Goal: Task Accomplishment & Management: Complete application form

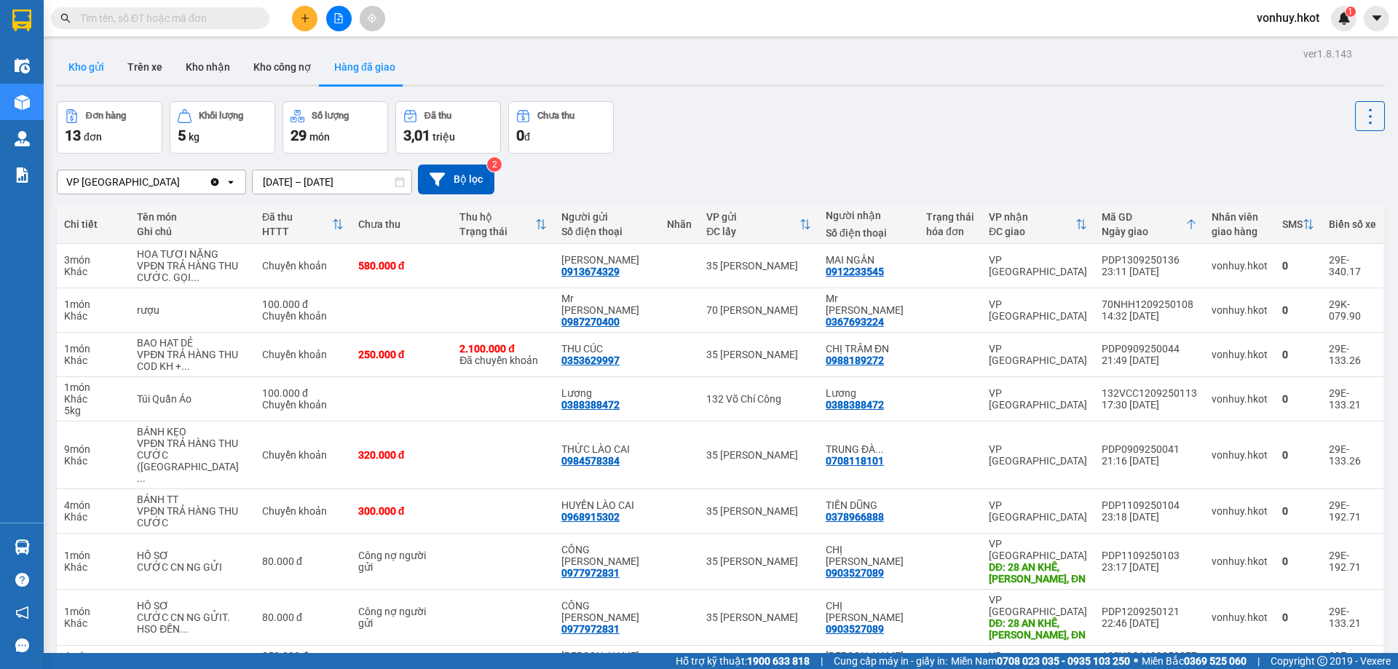
click at [74, 66] on button "Kho gửi" at bounding box center [86, 67] width 59 height 35
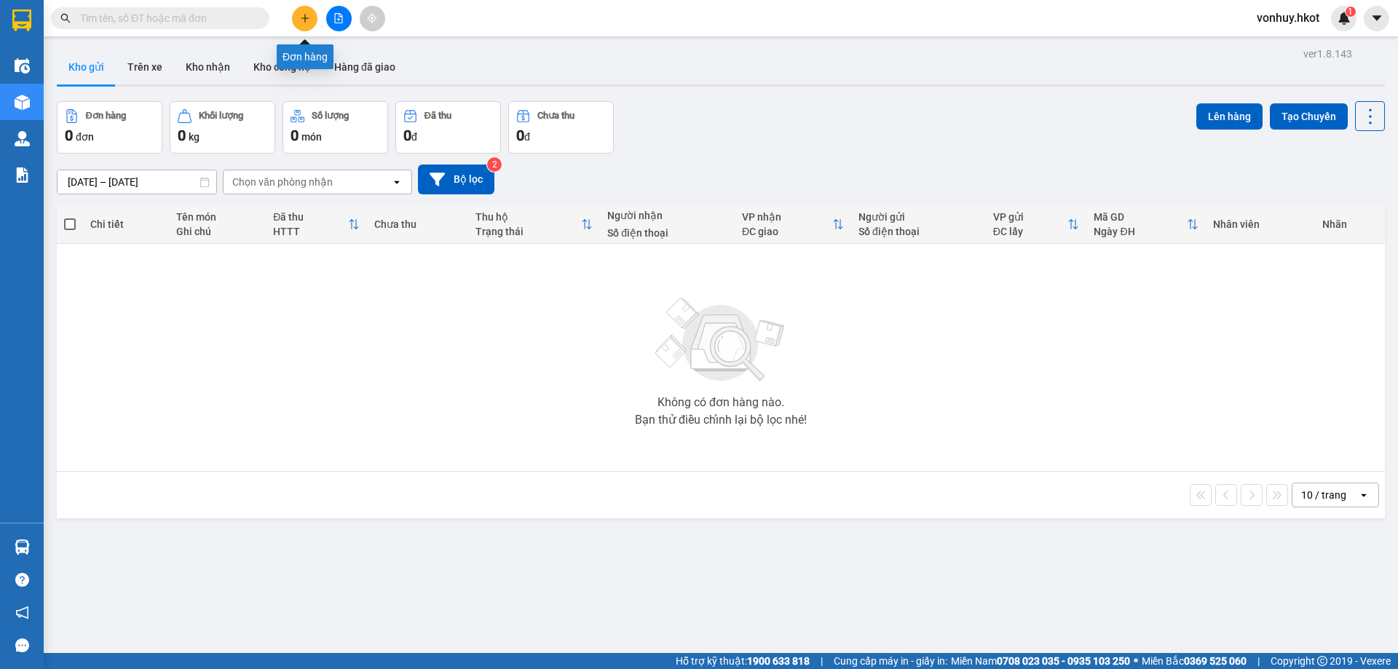
click at [304, 18] on icon "plus" at bounding box center [305, 17] width 8 height 1
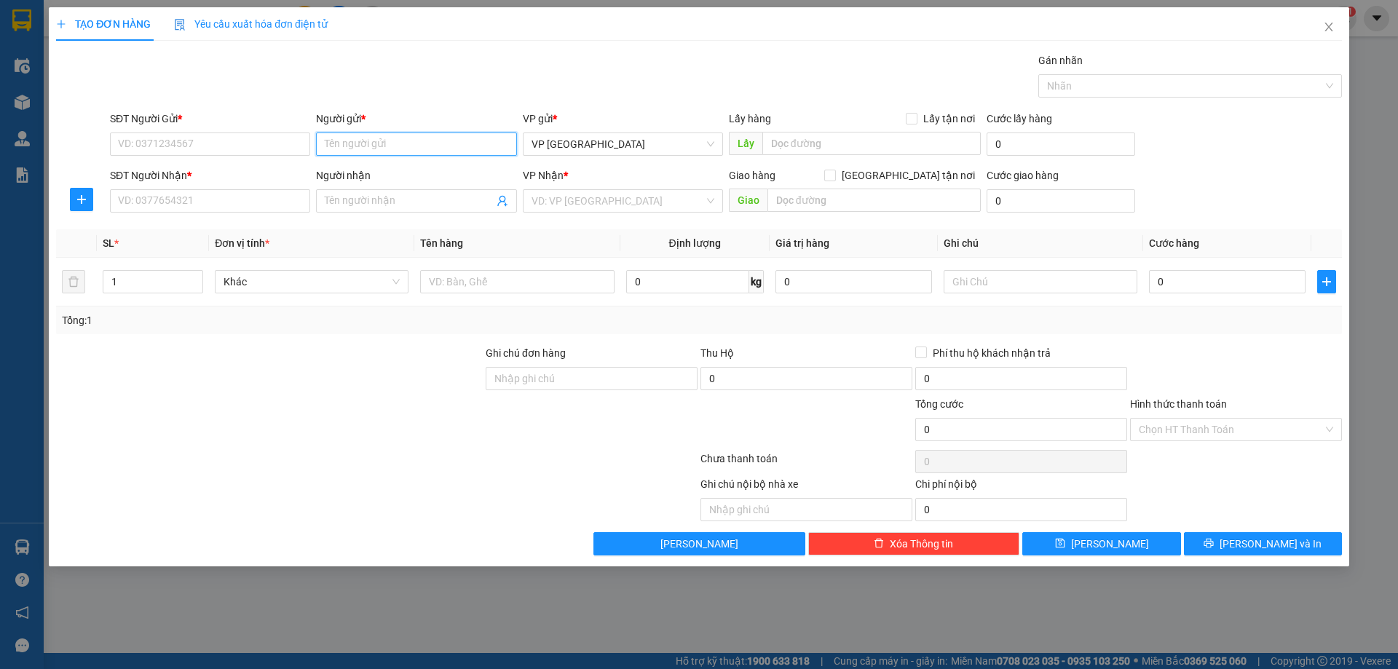
click at [361, 145] on input "Người gửi *" at bounding box center [416, 144] width 200 height 23
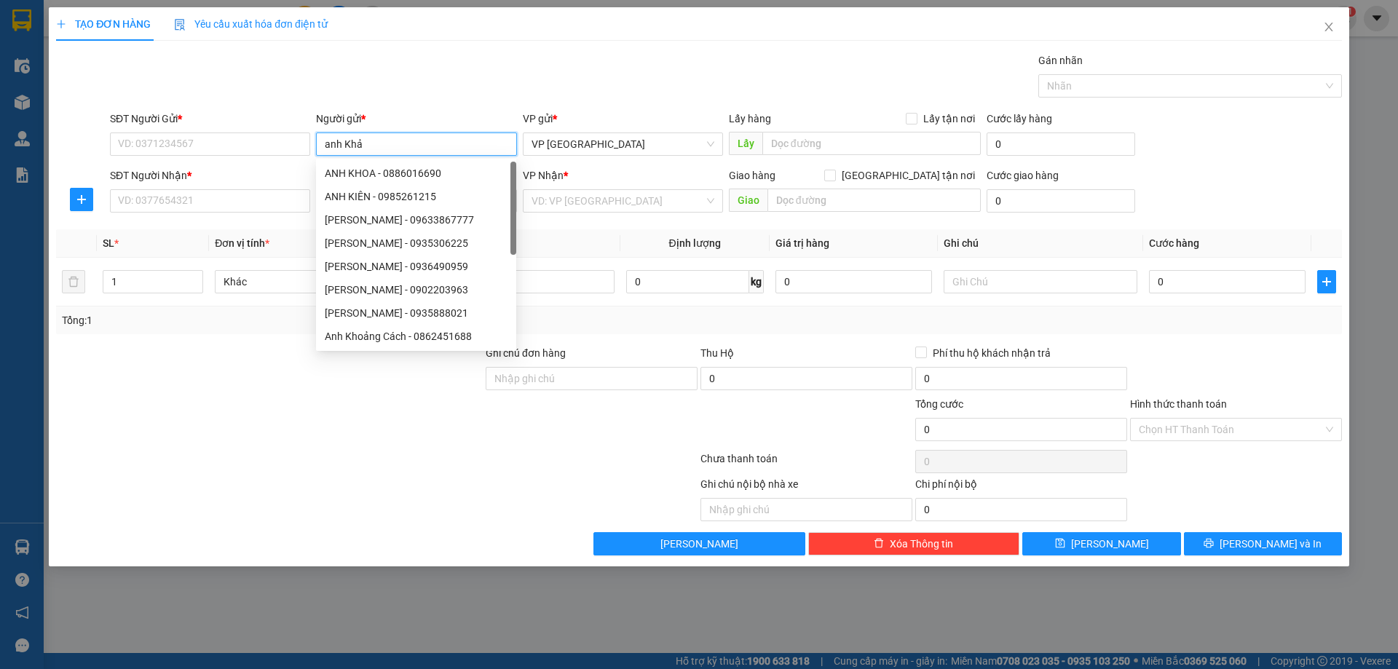
type input "anh Khải"
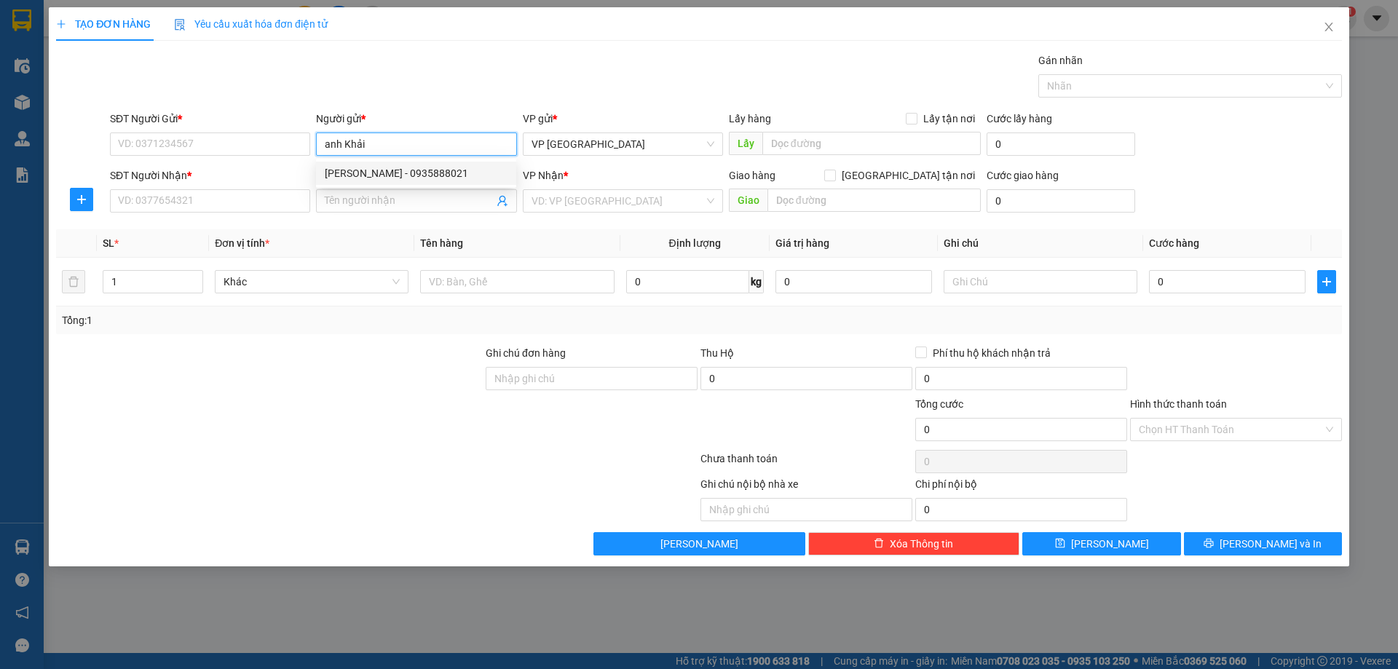
click at [398, 171] on div "[PERSON_NAME] - 0935888021" at bounding box center [416, 173] width 183 height 16
type input "0935888021"
type input "[PERSON_NAME]"
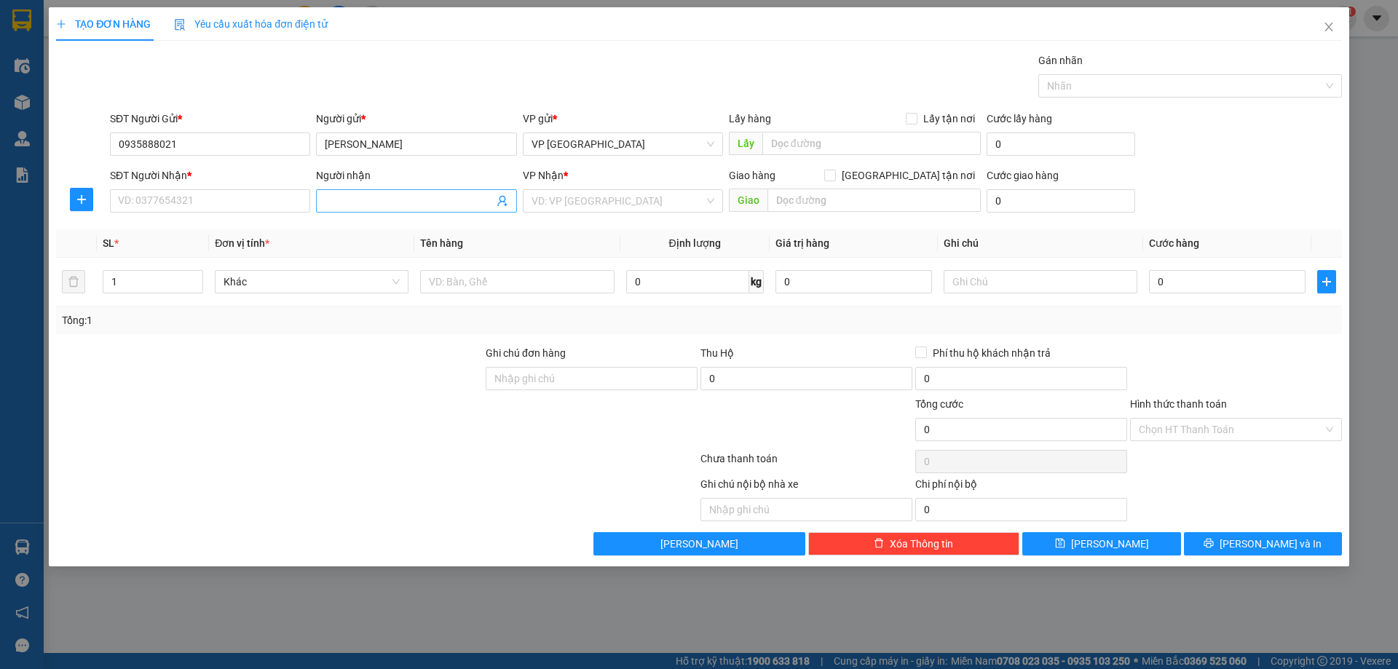
click at [389, 204] on input "Người nhận" at bounding box center [409, 201] width 168 height 16
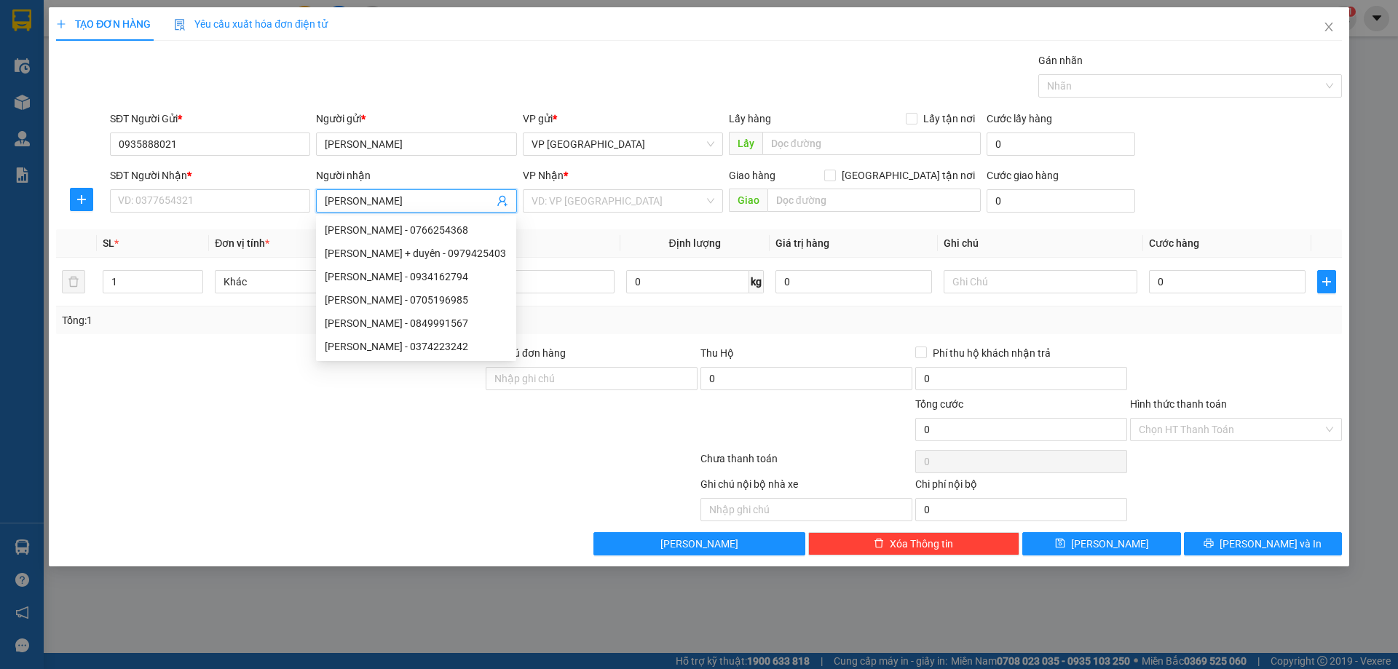
type input "[PERSON_NAME]"
click at [408, 276] on div "[PERSON_NAME] - 0934162794" at bounding box center [416, 277] width 183 height 16
type input "0934162794"
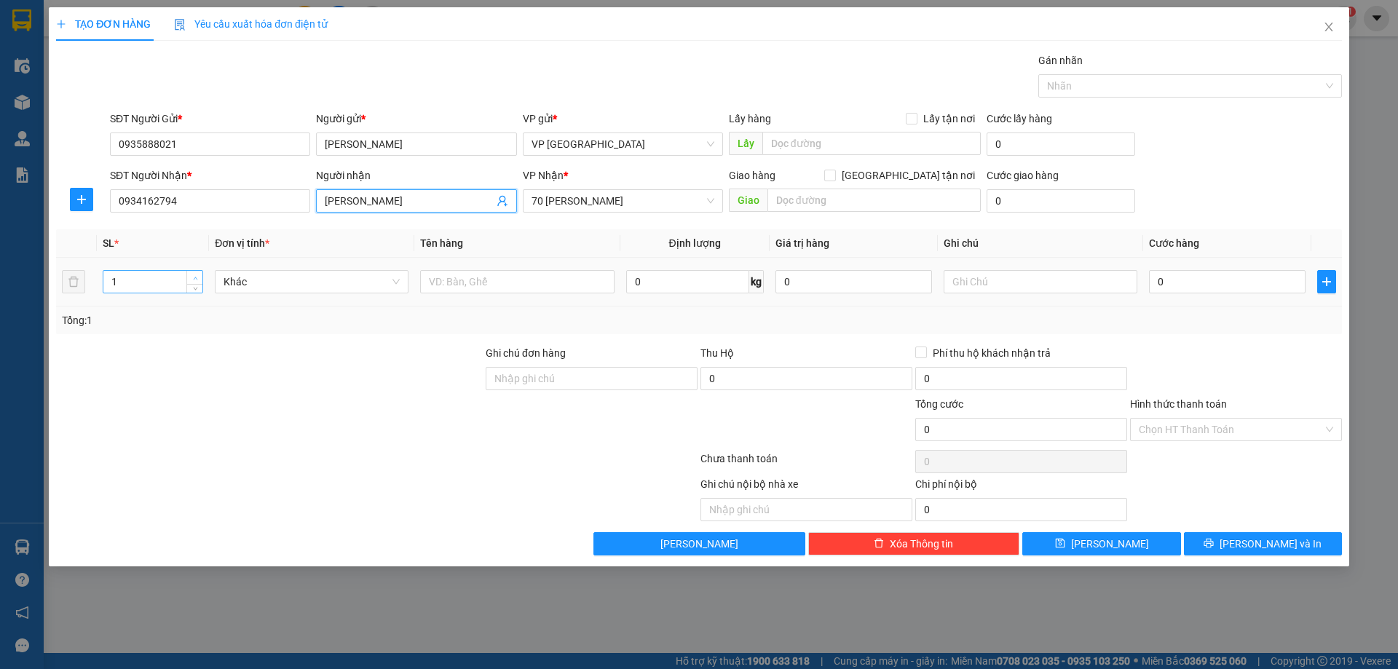
type input "[PERSON_NAME]"
type input "2"
click at [194, 278] on icon "up" at bounding box center [195, 278] width 5 height 5
click at [504, 283] on input "text" at bounding box center [517, 281] width 194 height 23
type input "Chai thủy tinh"
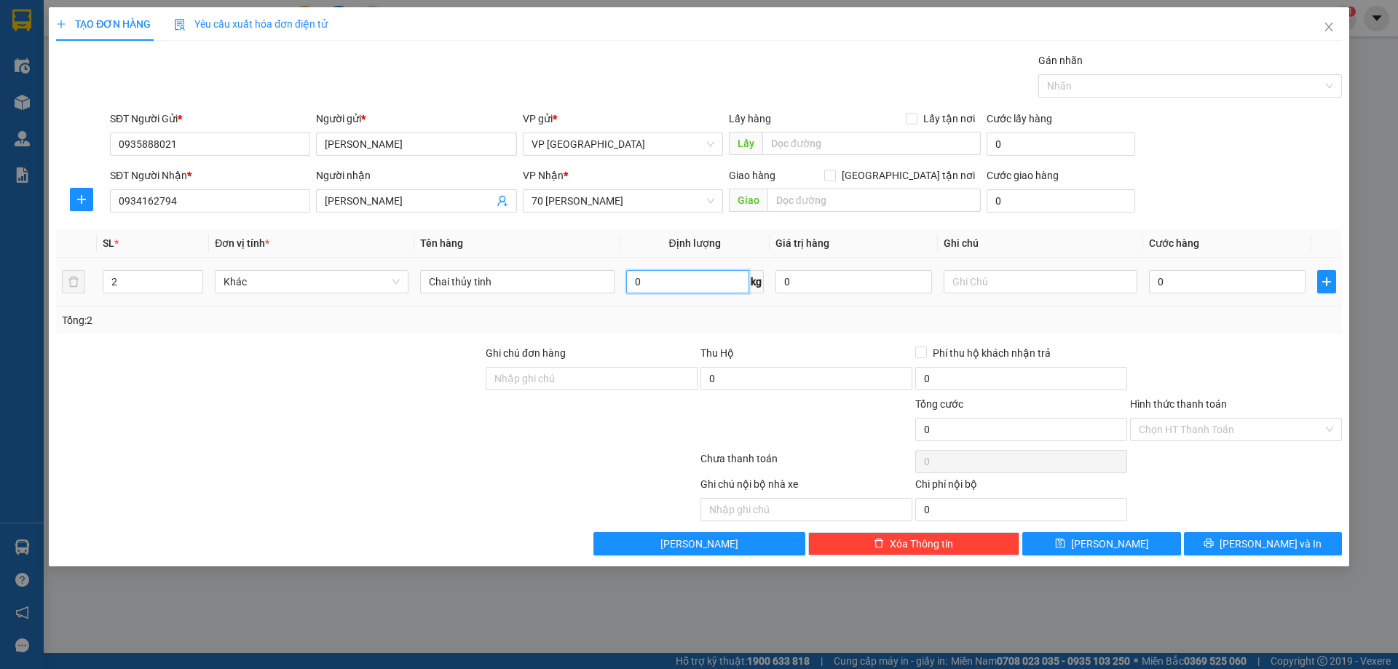
click at [713, 285] on input "0" at bounding box center [687, 281] width 123 height 23
type input "30"
click at [1179, 286] on input "0" at bounding box center [1227, 281] width 157 height 23
type input "2"
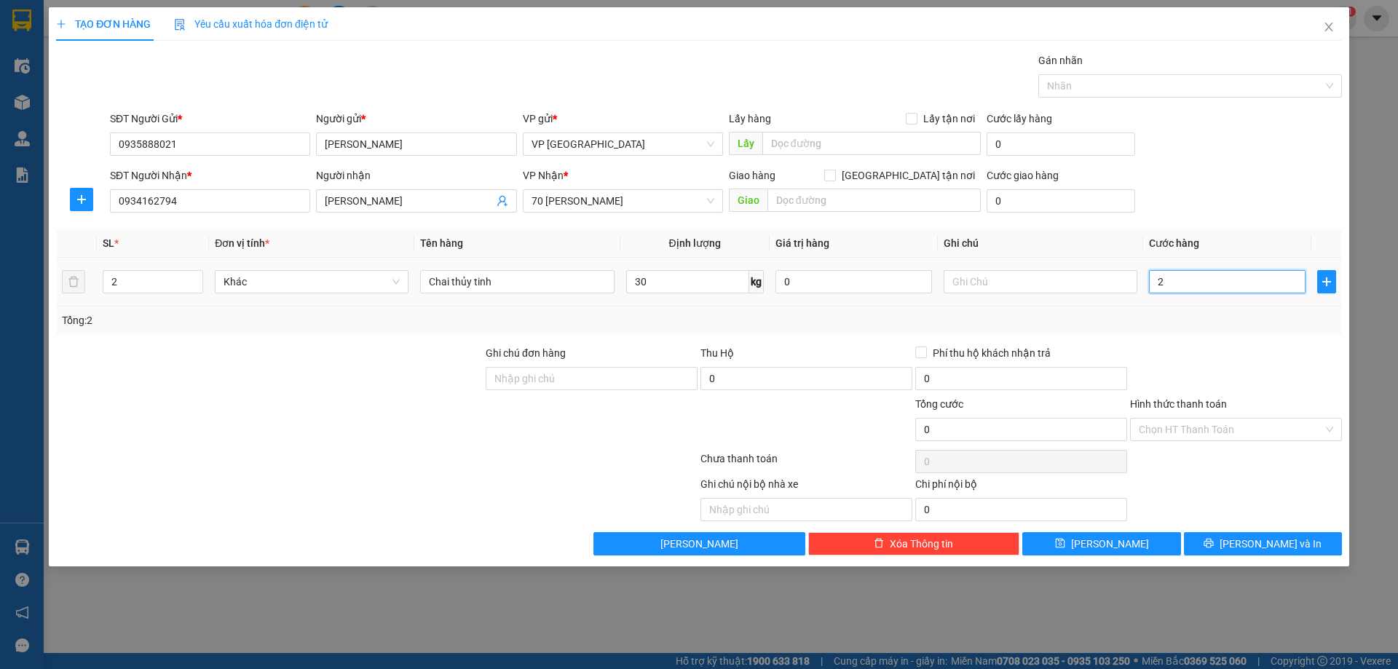
type input "2"
type input "20"
type input "200"
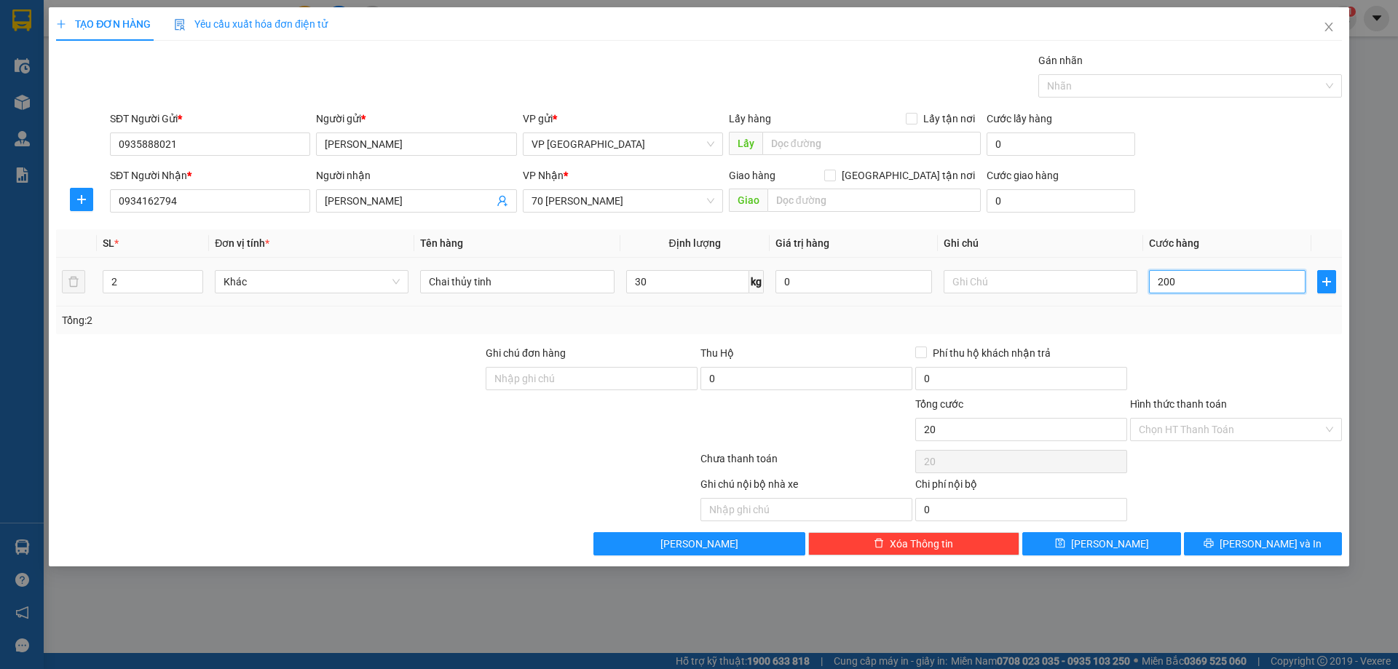
type input "200"
type input "2.000"
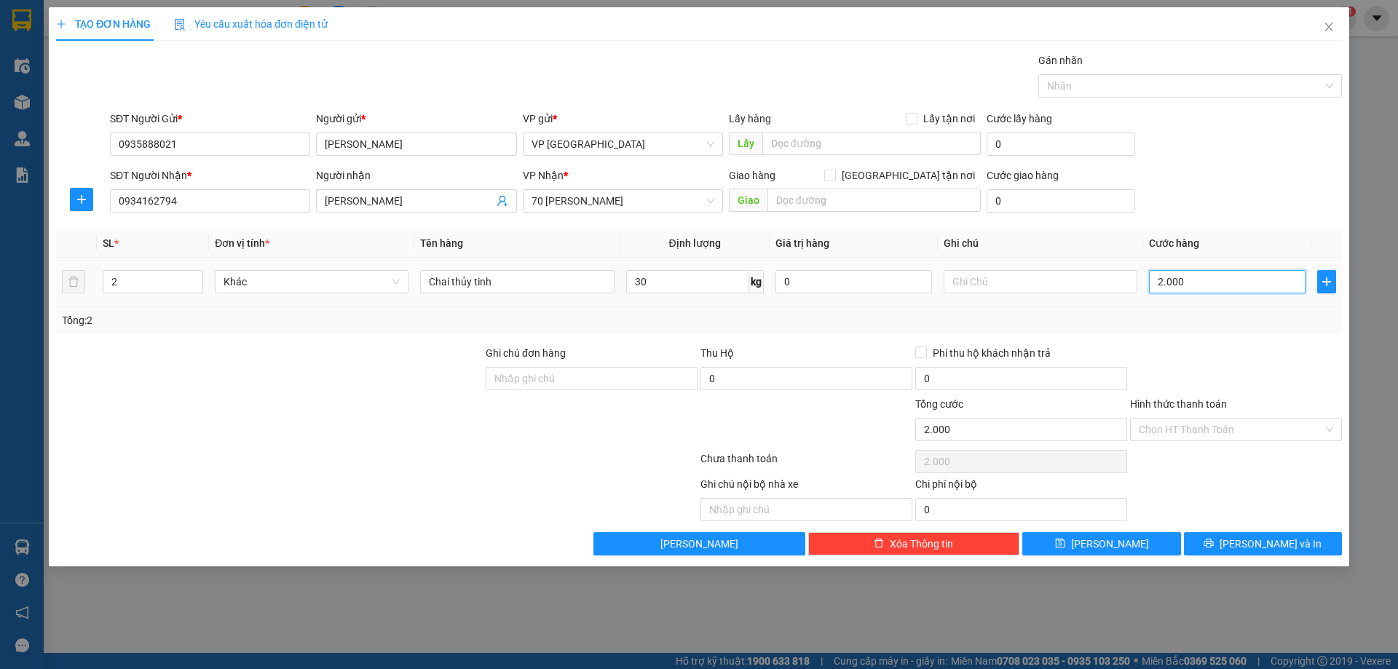
type input "20.000"
type input "200.000"
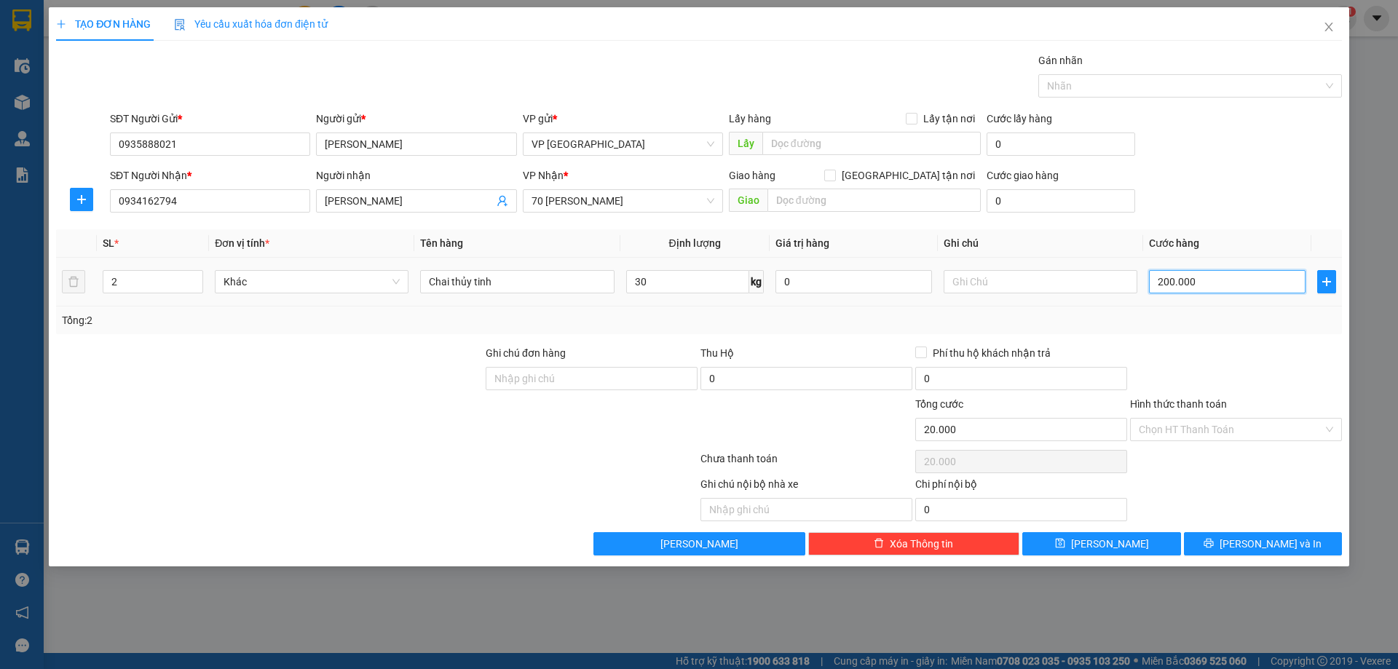
type input "200.000"
click at [1199, 434] on input "Hình thức thanh toán" at bounding box center [1231, 430] width 184 height 22
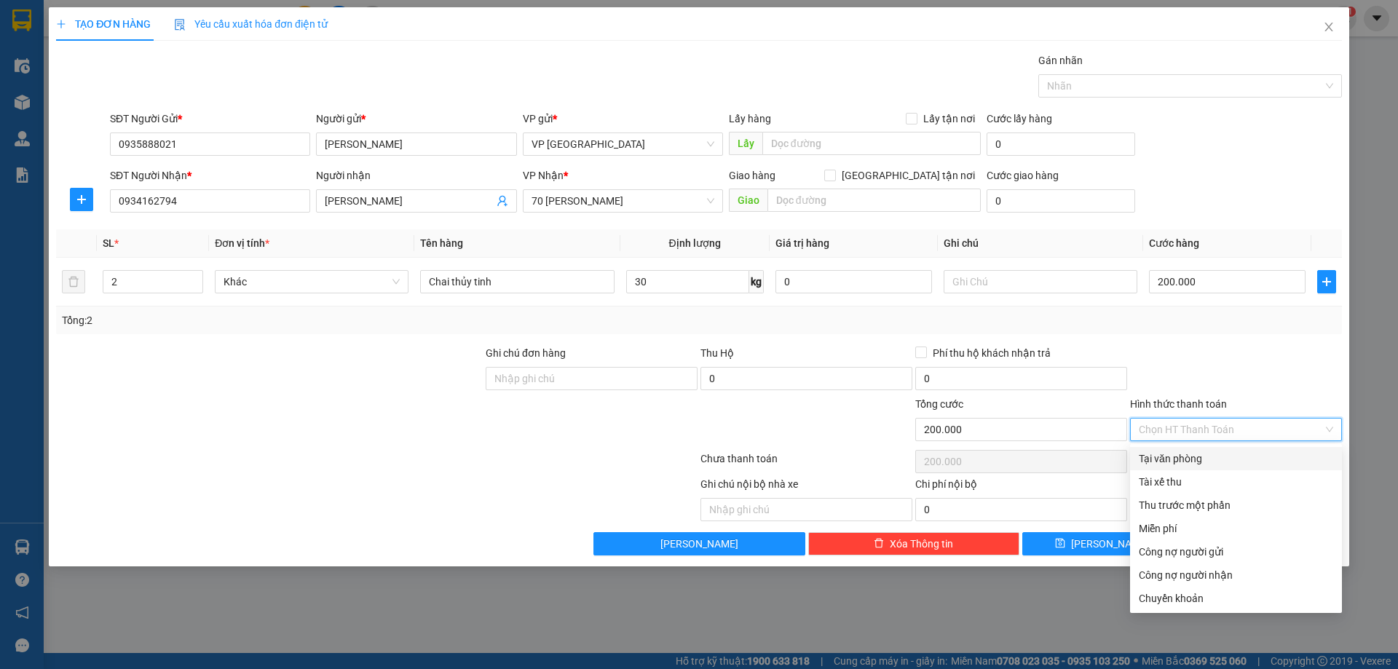
click at [1191, 454] on div "Tại văn phòng" at bounding box center [1236, 459] width 194 height 16
type input "0"
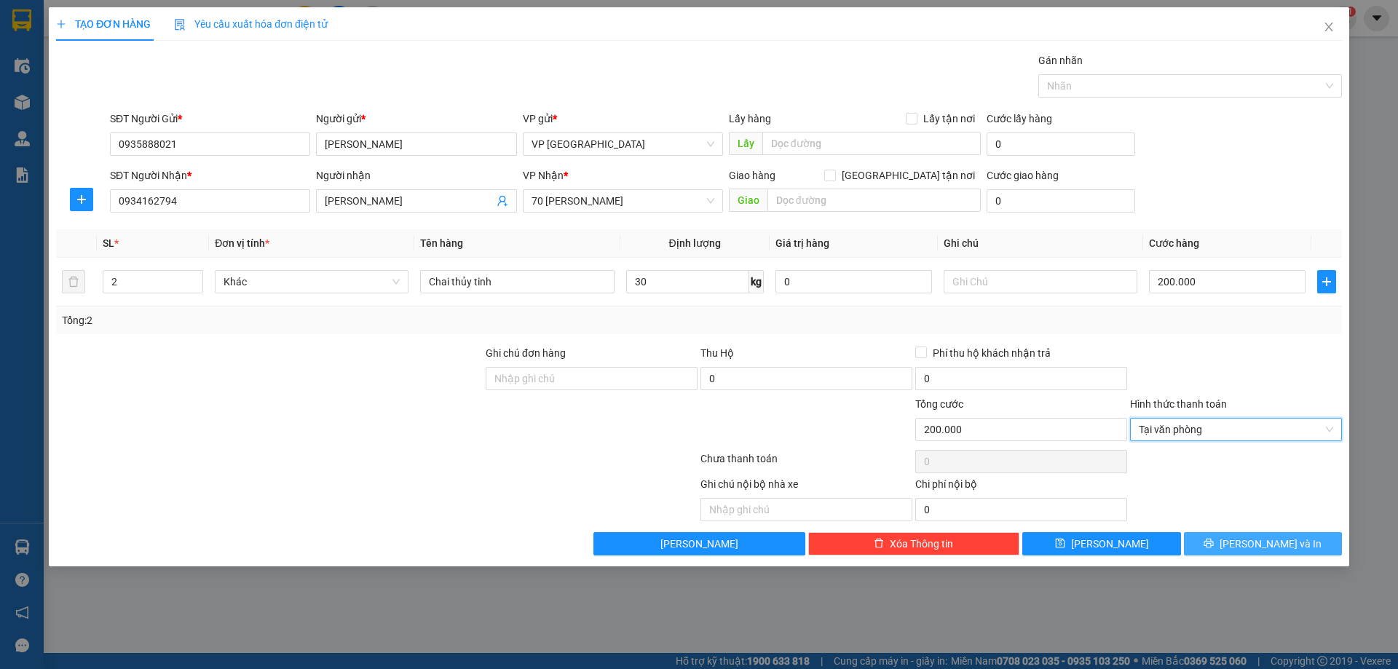
click at [1260, 537] on span "[PERSON_NAME] và In" at bounding box center [1271, 544] width 102 height 16
